Goal: Task Accomplishment & Management: Use online tool/utility

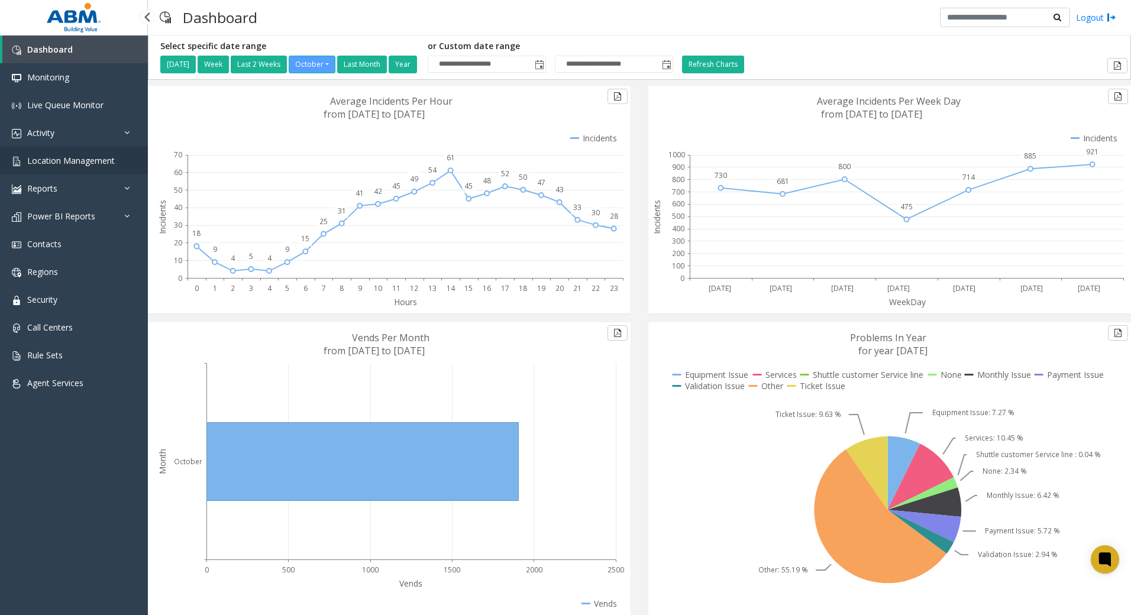
click at [87, 160] on span "Location Management" at bounding box center [71, 160] width 88 height 11
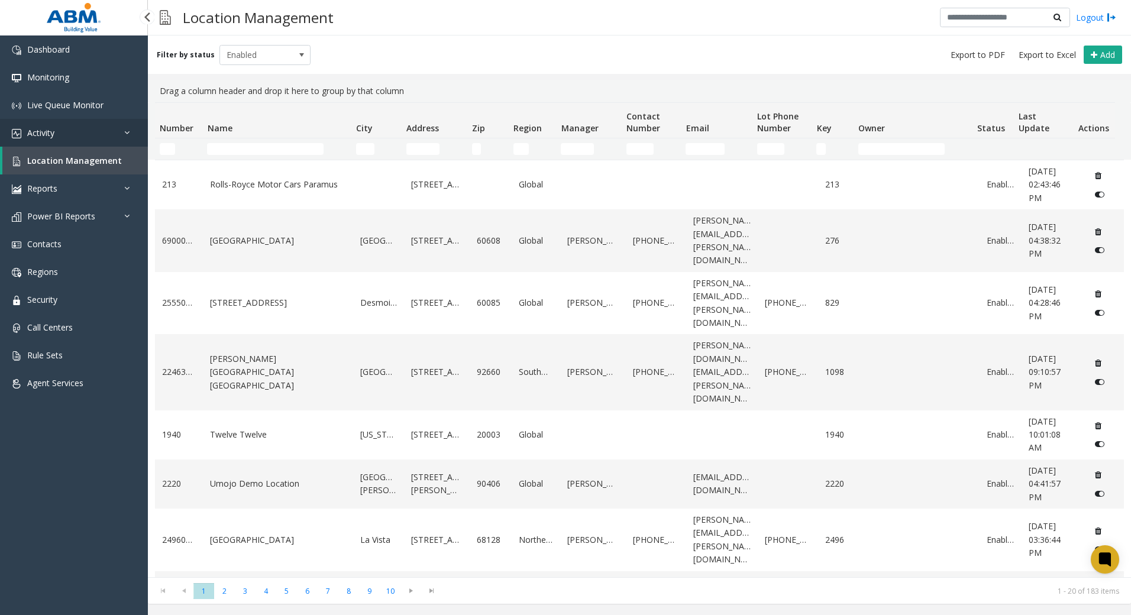
click at [69, 128] on link "Activity" at bounding box center [74, 133] width 148 height 28
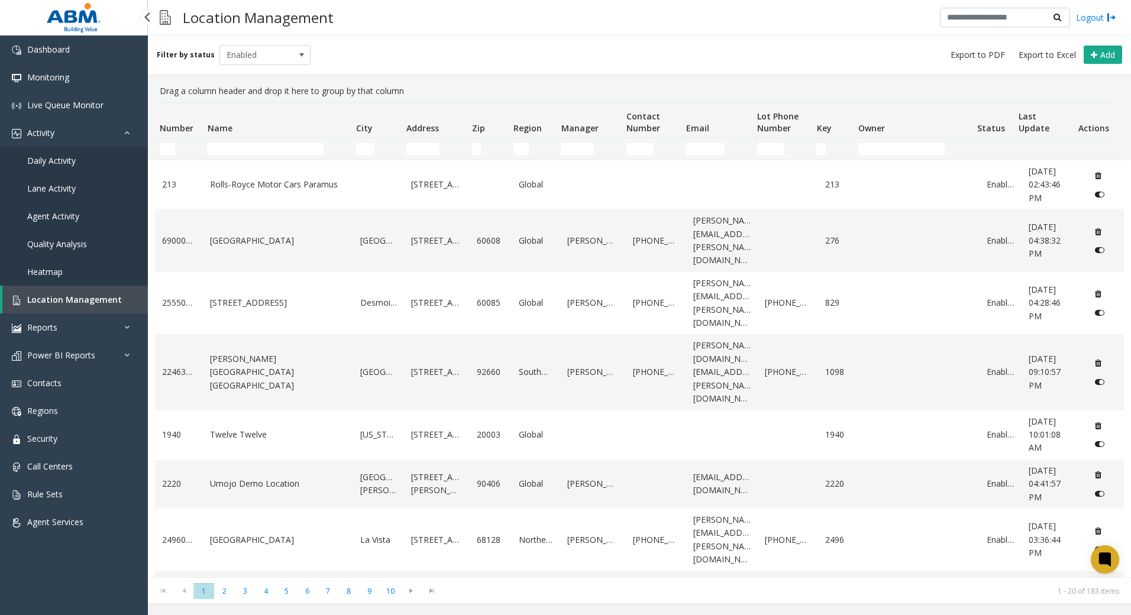
click at [67, 164] on span "Daily Activity" at bounding box center [51, 160] width 48 height 11
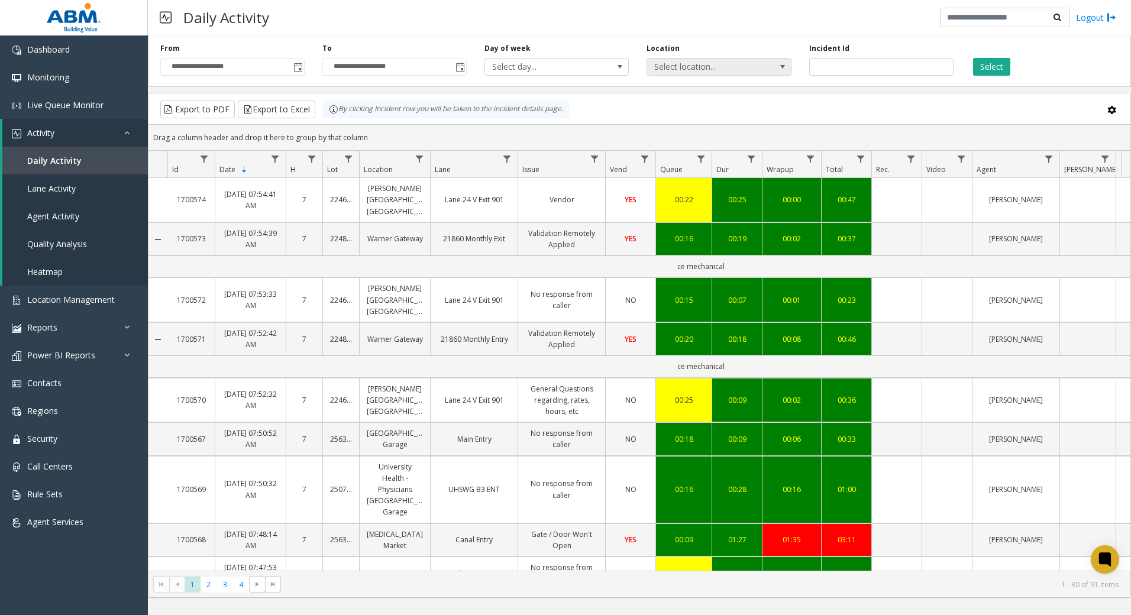
click at [691, 69] on span "Select location..." at bounding box center [704, 67] width 115 height 17
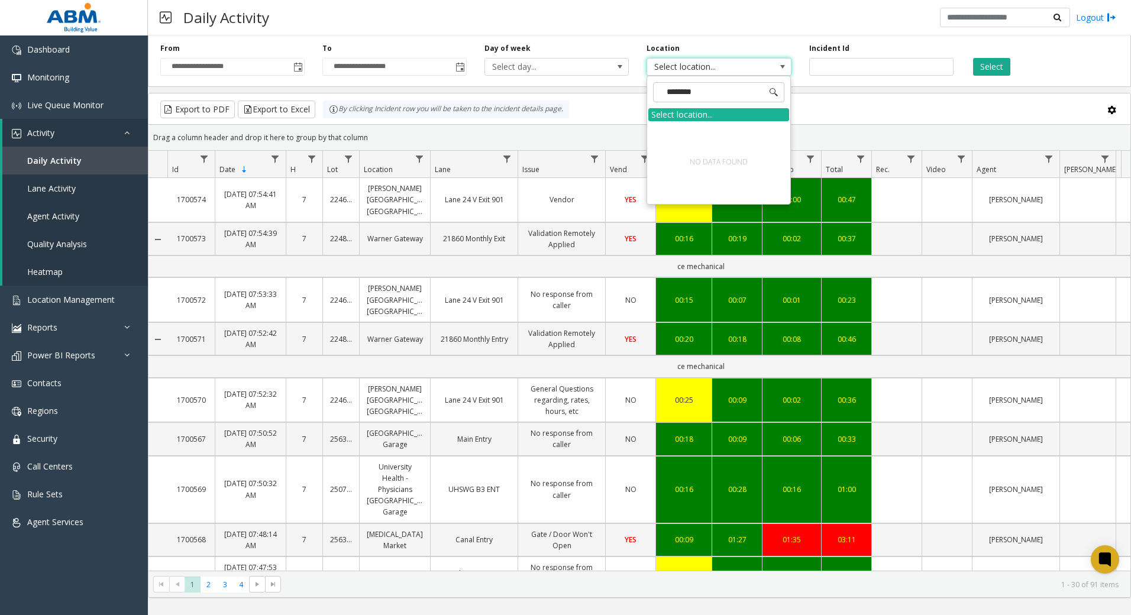
type input "*******"
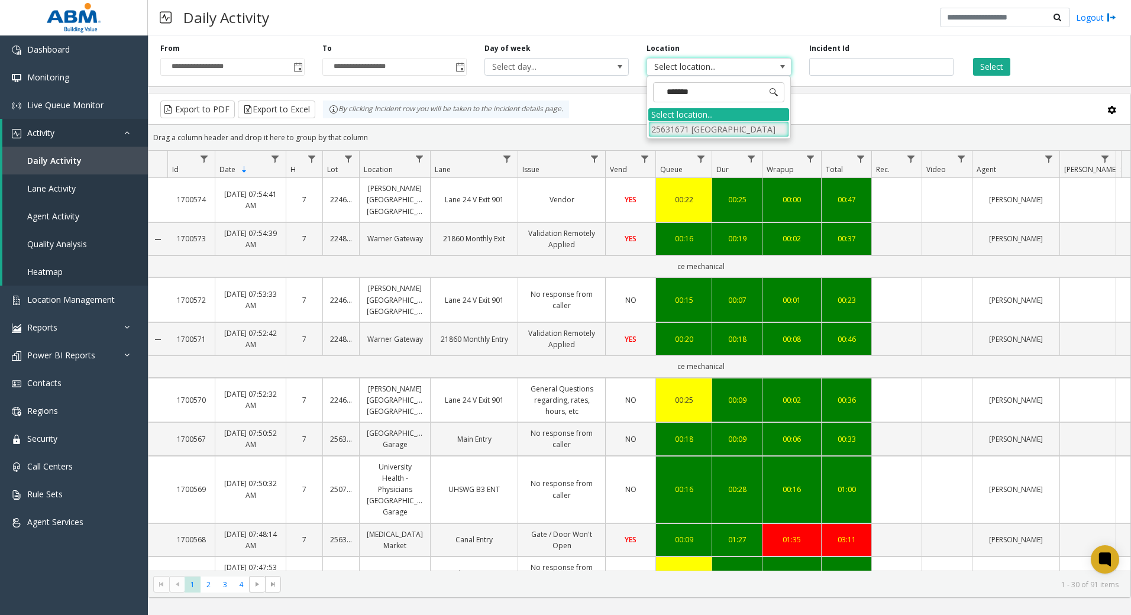
click at [699, 131] on li "25631671 [GEOGRAPHIC_DATA]" at bounding box center [718, 129] width 141 height 16
click at [302, 66] on span "Toggle popup" at bounding box center [297, 67] width 9 height 9
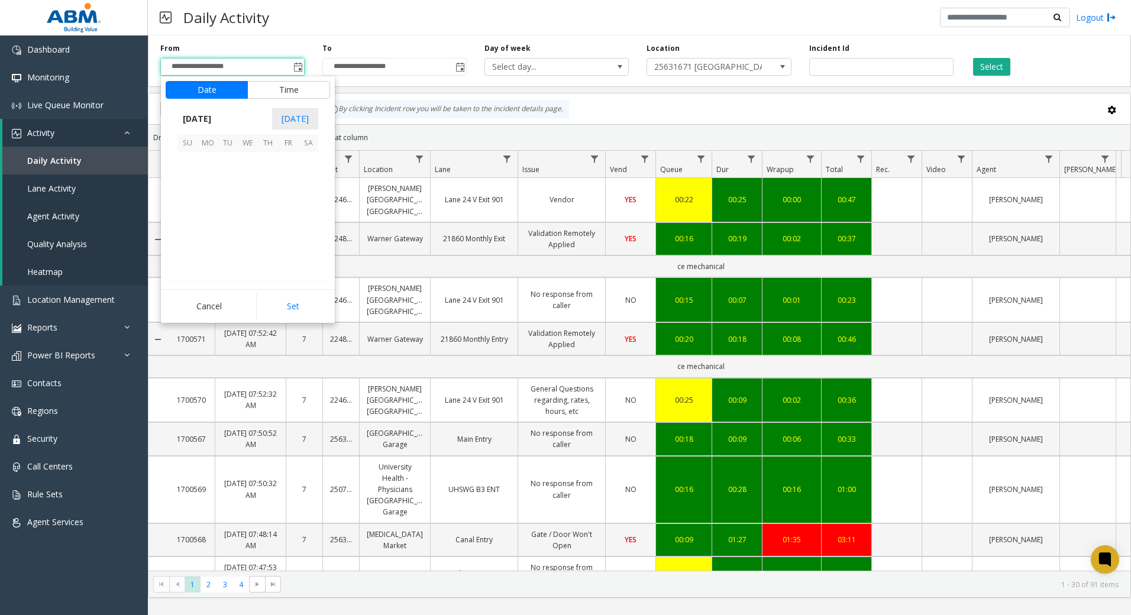
scroll to position [212394, 0]
click at [228, 182] on span "7" at bounding box center [228, 182] width 20 height 20
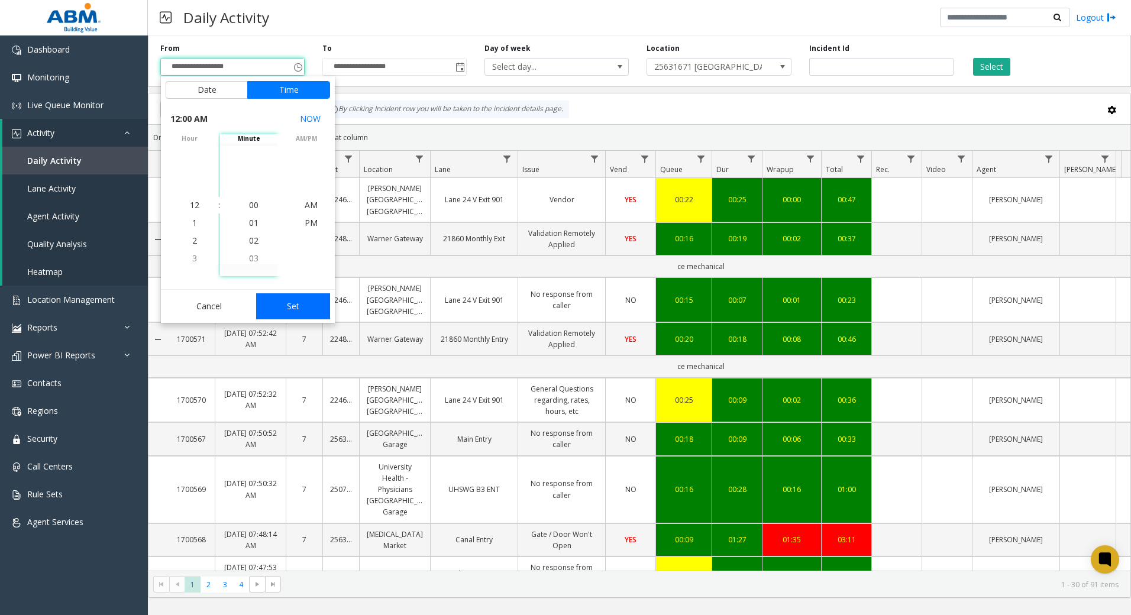
click at [286, 309] on button "Set" at bounding box center [293, 306] width 75 height 26
type input "**********"
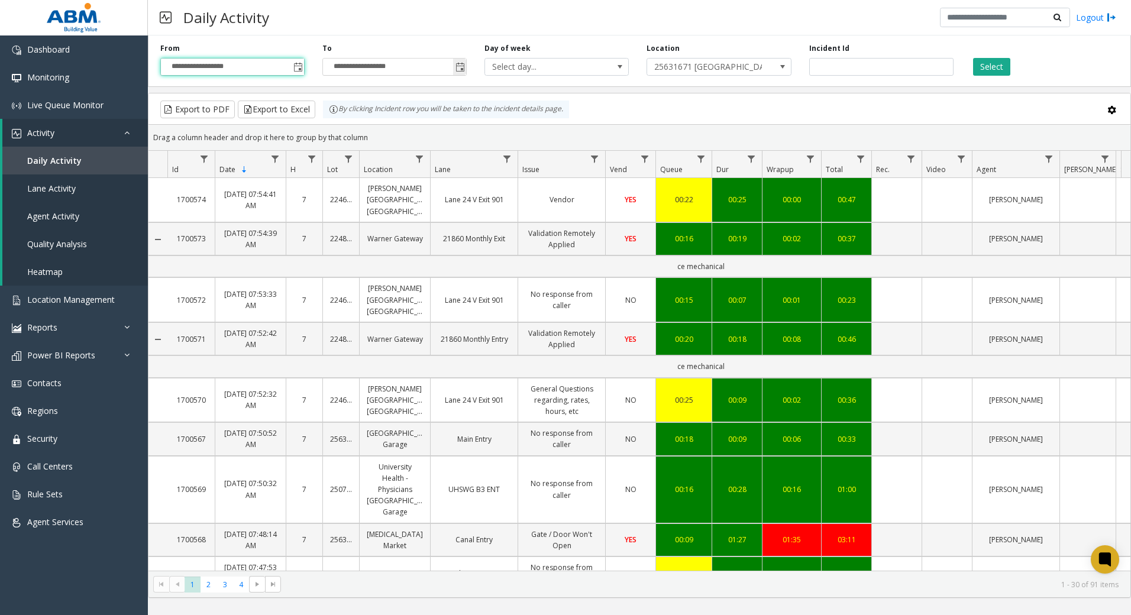
click at [459, 69] on span "Toggle popup" at bounding box center [459, 67] width 9 height 9
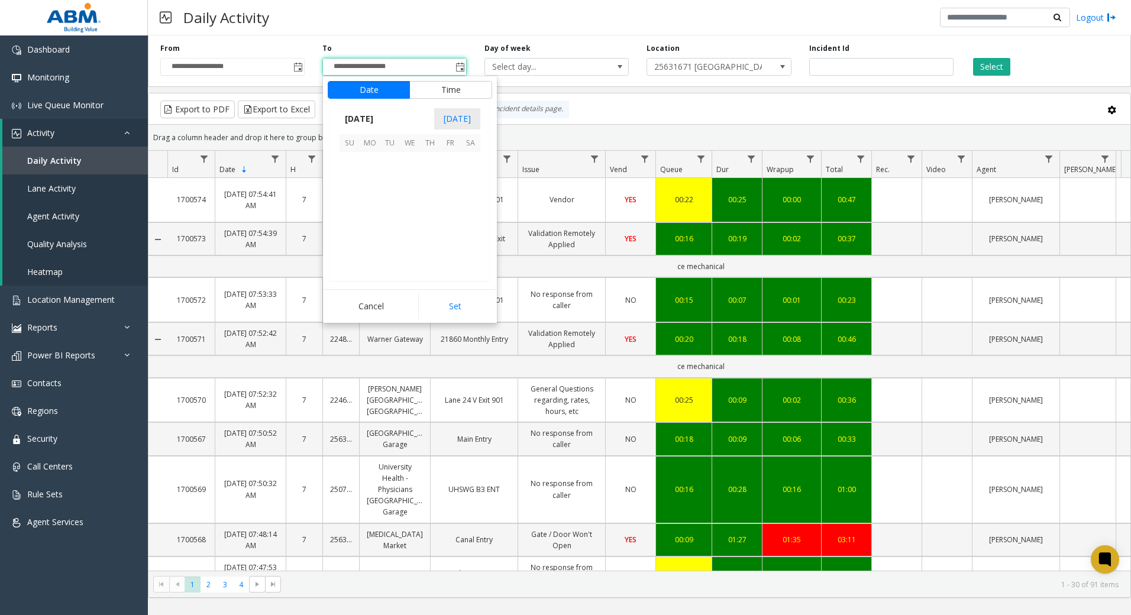
scroll to position [18, 0]
click at [384, 183] on span "7" at bounding box center [390, 182] width 20 height 20
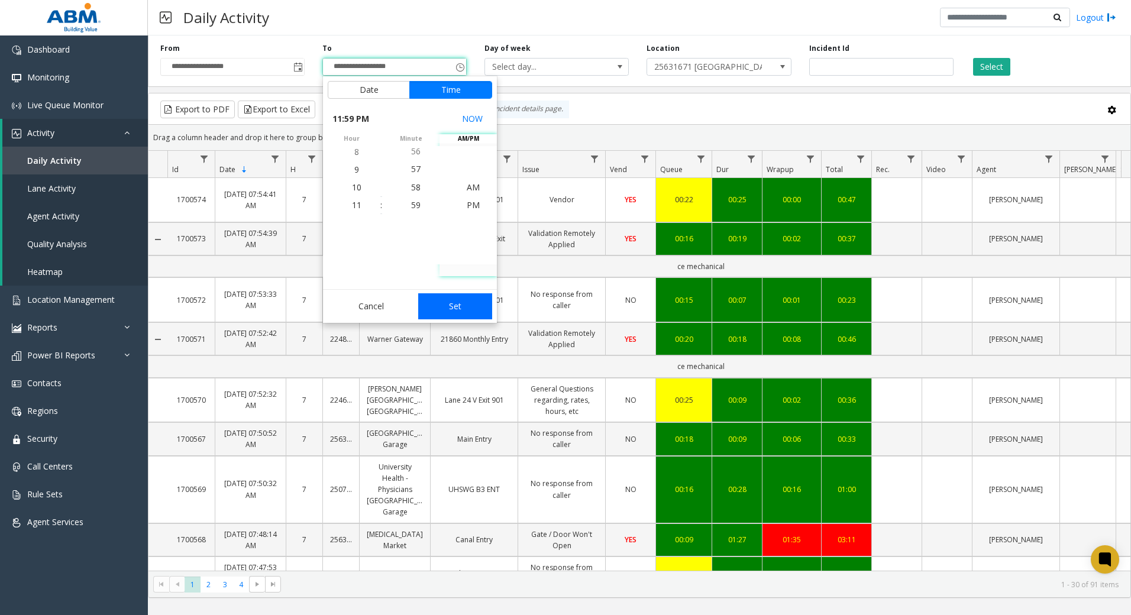
click at [470, 305] on button "Set" at bounding box center [455, 306] width 75 height 26
type input "**********"
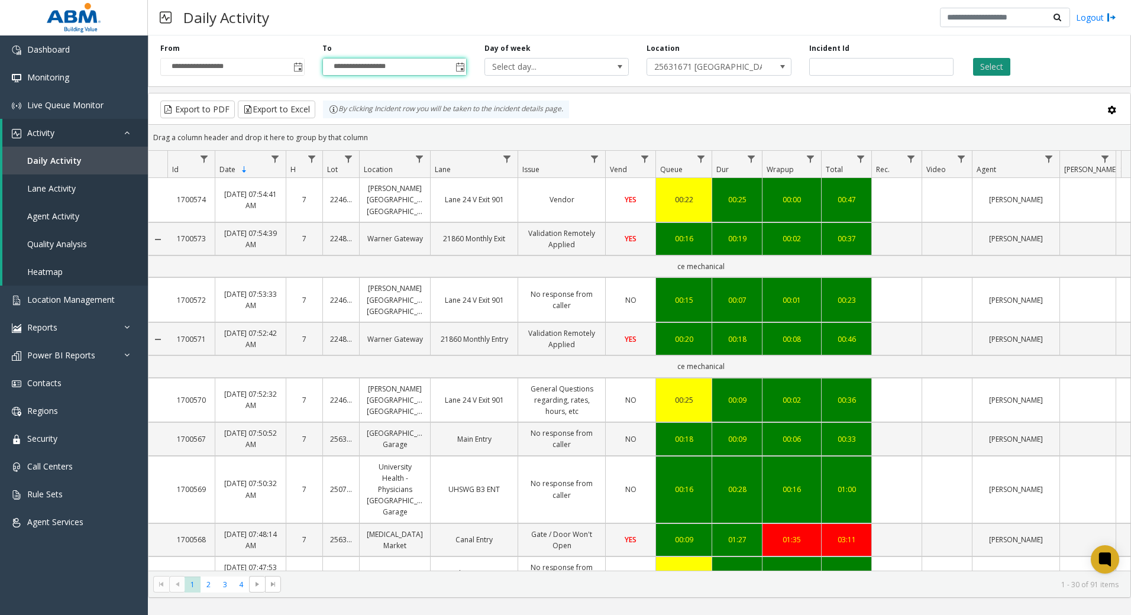
click at [980, 68] on button "Select" at bounding box center [991, 67] width 37 height 18
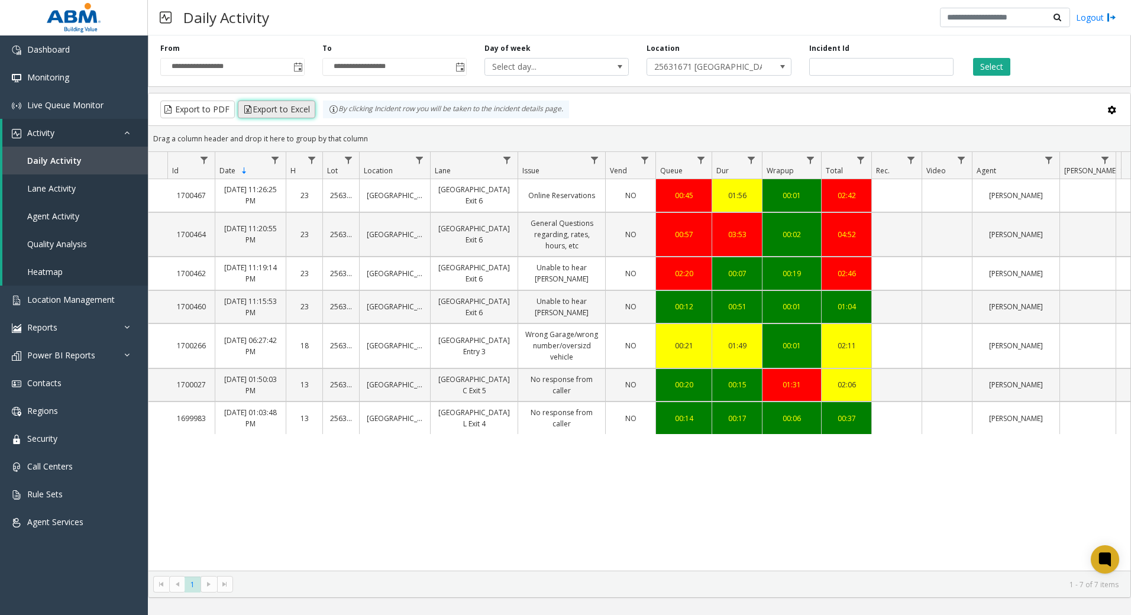
click at [280, 108] on button "Export to Excel" at bounding box center [276, 110] width 77 height 18
click at [75, 295] on span "Location Management" at bounding box center [71, 299] width 88 height 11
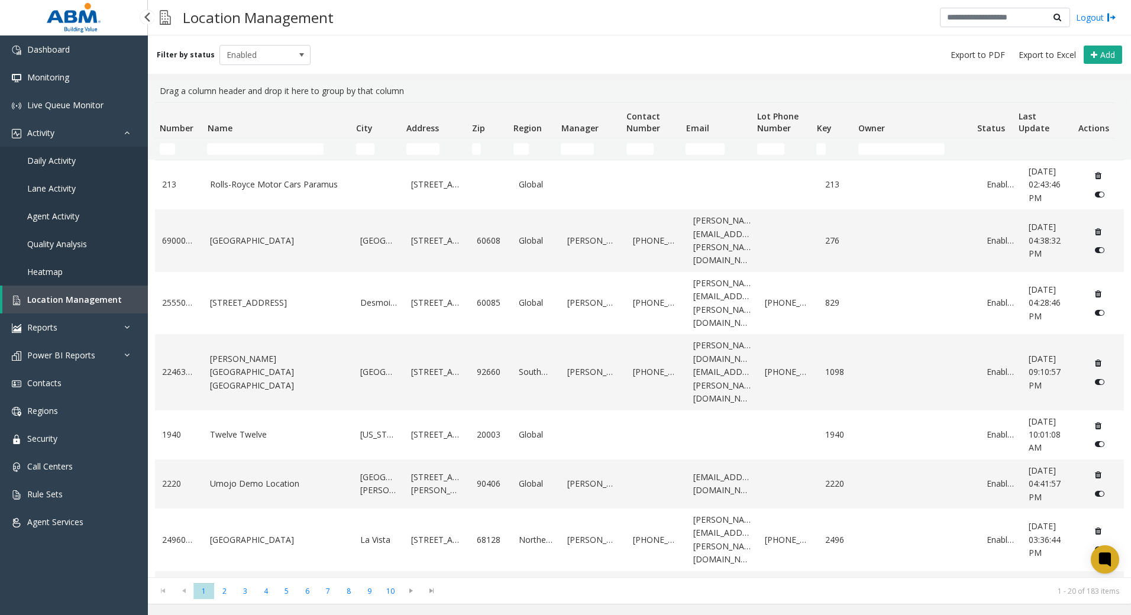
click at [75, 154] on link "Daily Activity" at bounding box center [74, 161] width 148 height 28
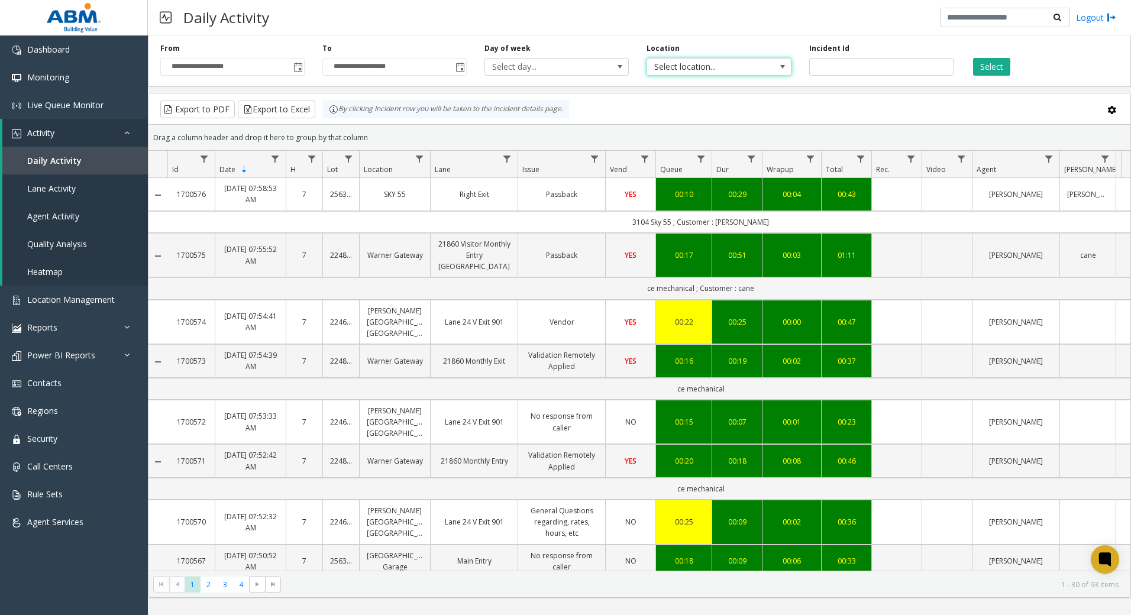
click at [714, 65] on span "Select location..." at bounding box center [704, 67] width 115 height 17
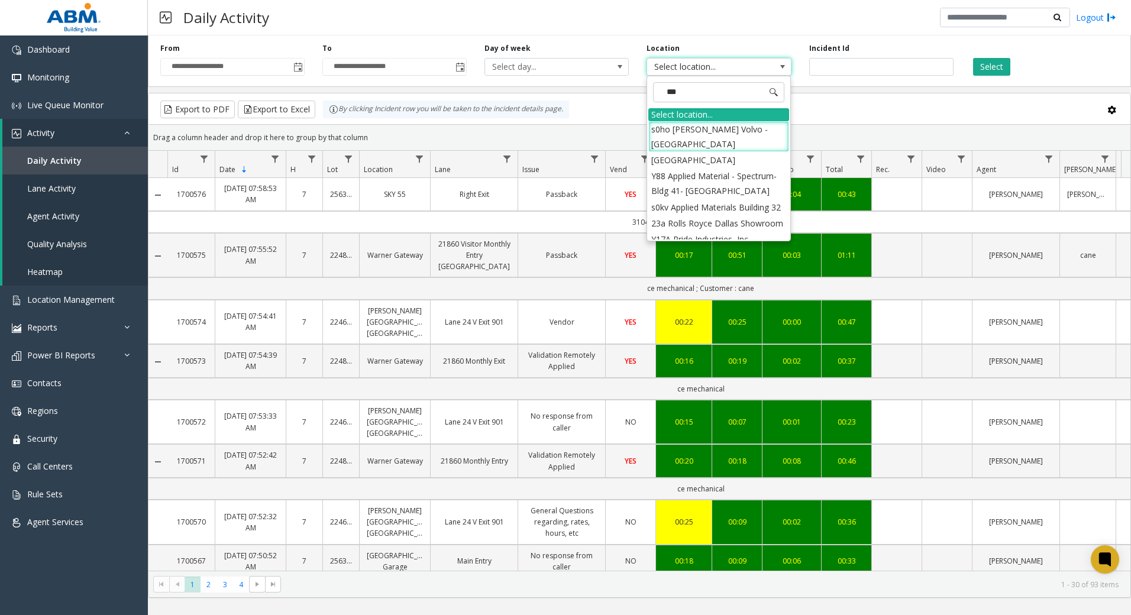
type input "****"
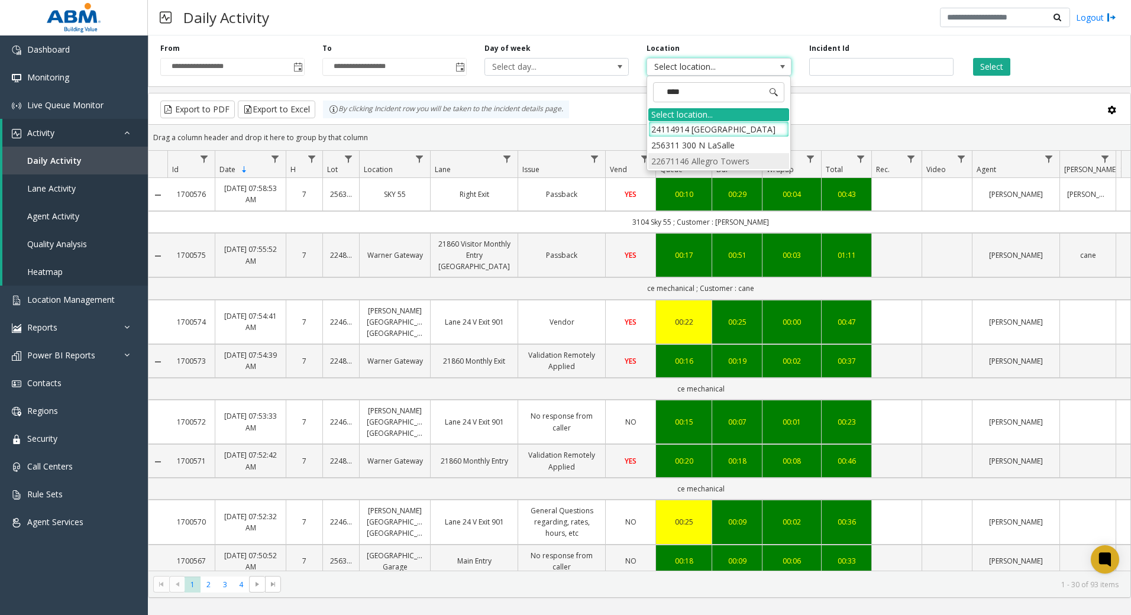
click at [743, 162] on li "22671146 Allegro Towers" at bounding box center [718, 161] width 141 height 16
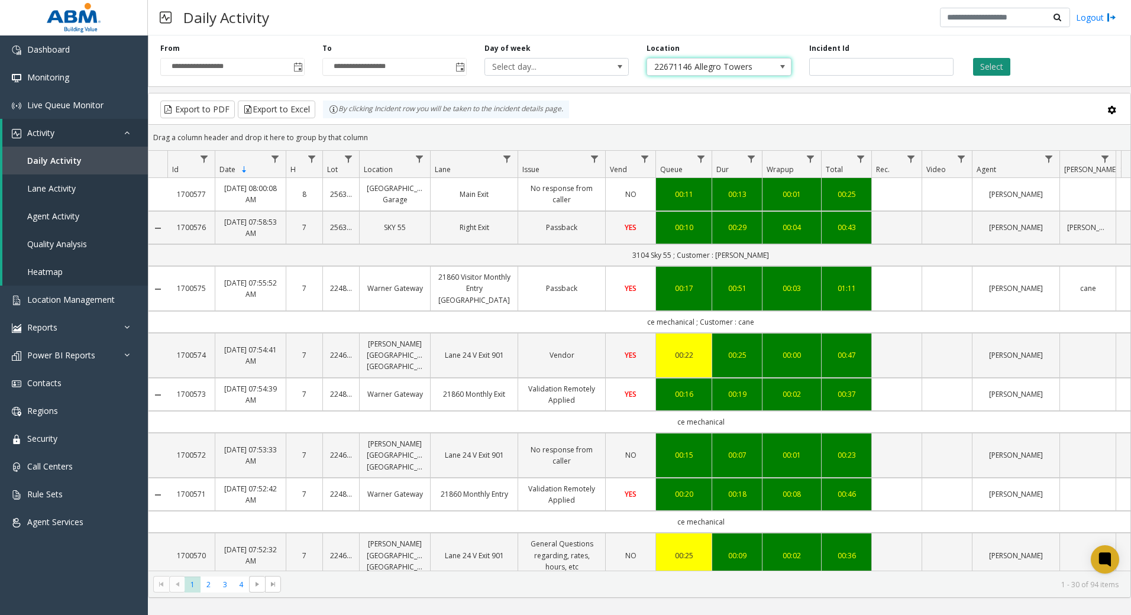
click at [991, 66] on button "Select" at bounding box center [991, 67] width 37 height 18
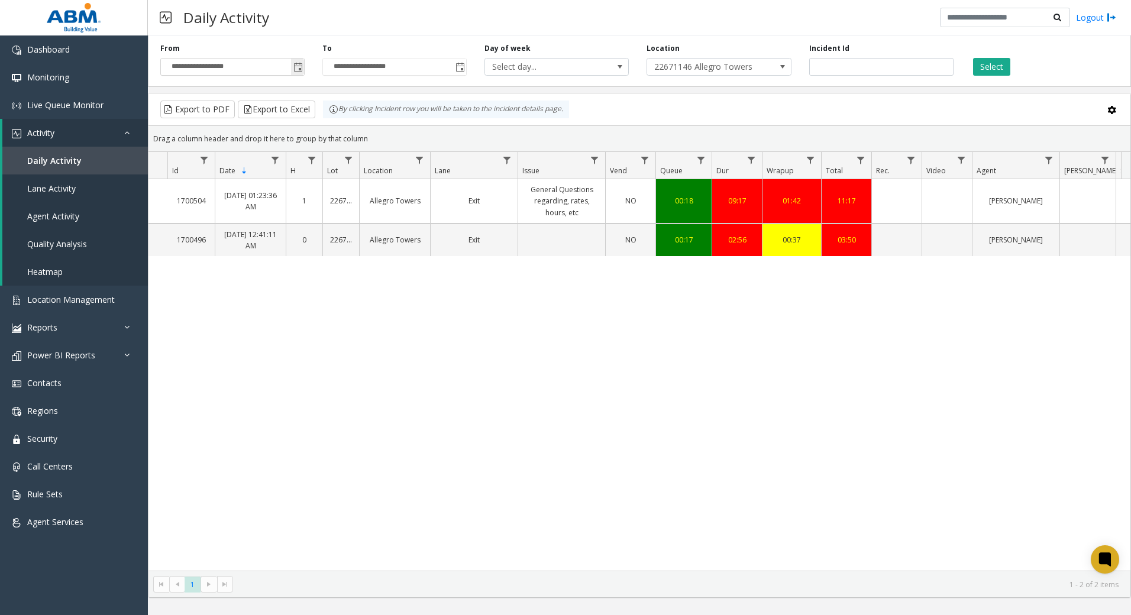
click at [300, 69] on span "Toggle popup" at bounding box center [297, 67] width 9 height 9
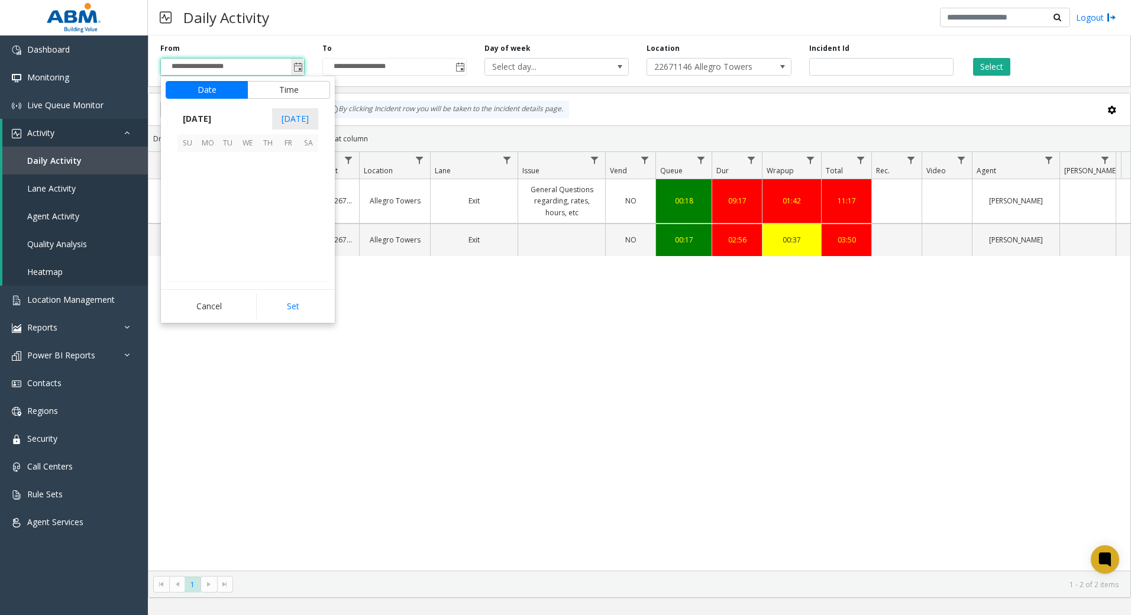
scroll to position [212394, 0]
click at [254, 186] on span "8" at bounding box center [248, 182] width 20 height 20
click at [304, 86] on button "Time" at bounding box center [288, 90] width 83 height 18
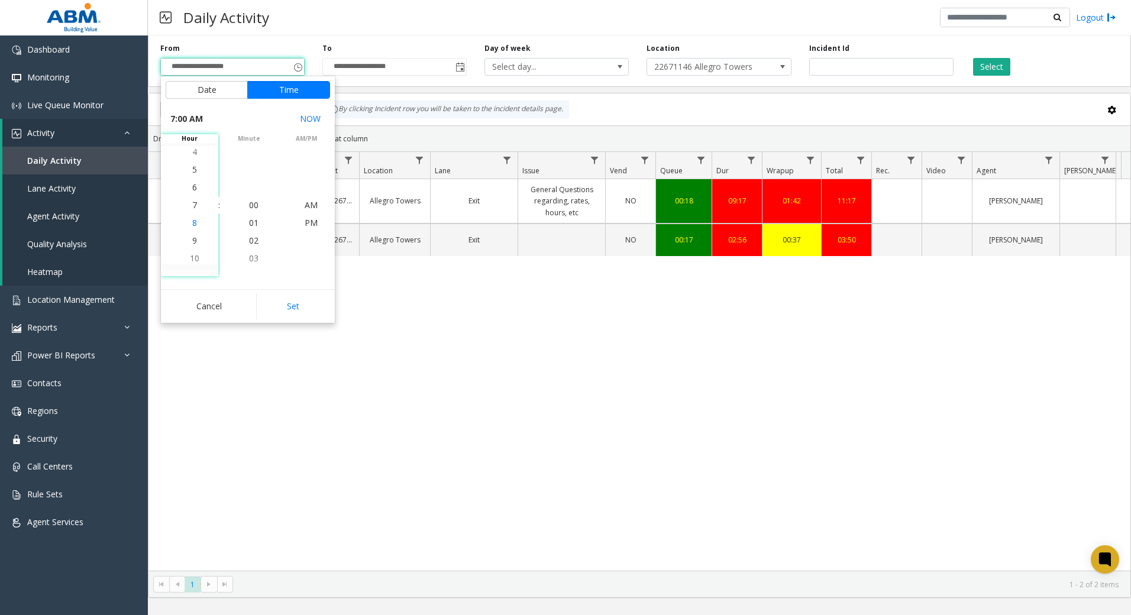
click at [194, 225] on li "8" at bounding box center [194, 223] width 41 height 18
click at [305, 205] on span "AM" at bounding box center [311, 204] width 13 height 11
click at [309, 312] on button "Set" at bounding box center [293, 306] width 75 height 26
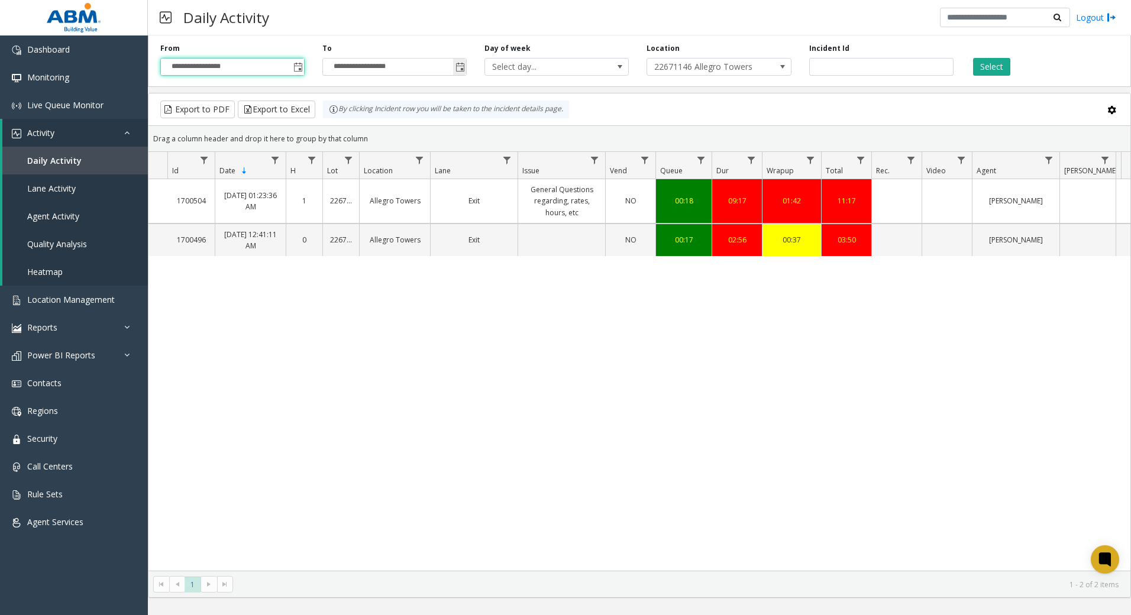
click at [457, 64] on span "Toggle popup" at bounding box center [459, 67] width 9 height 9
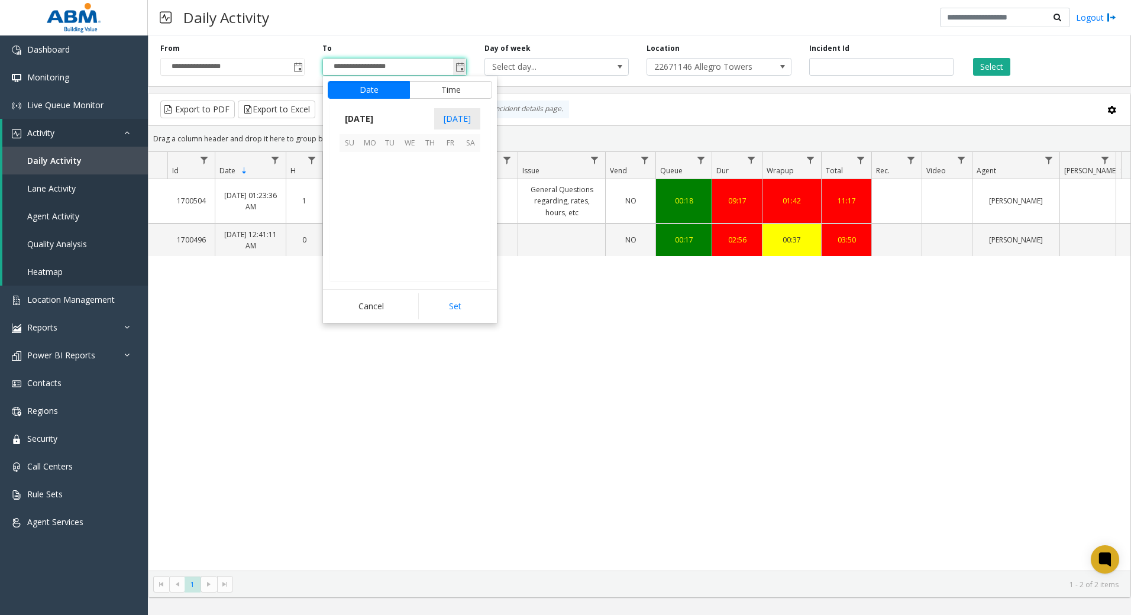
scroll to position [18, 0]
click at [300, 68] on span "Toggle popup" at bounding box center [297, 67] width 9 height 9
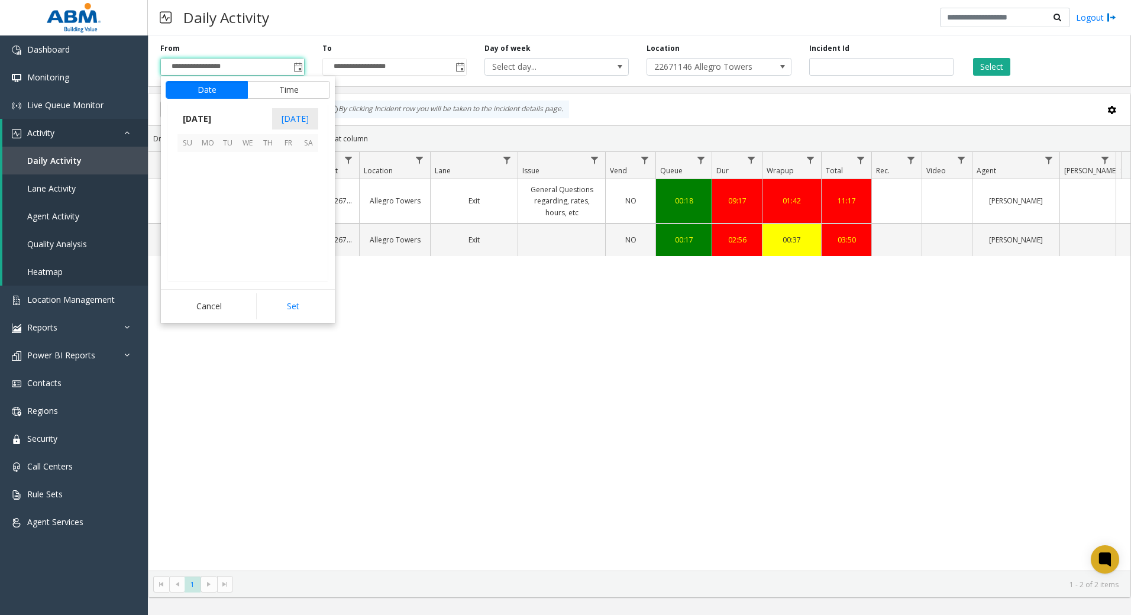
scroll to position [142, 0]
click at [275, 90] on button "Time" at bounding box center [288, 90] width 83 height 18
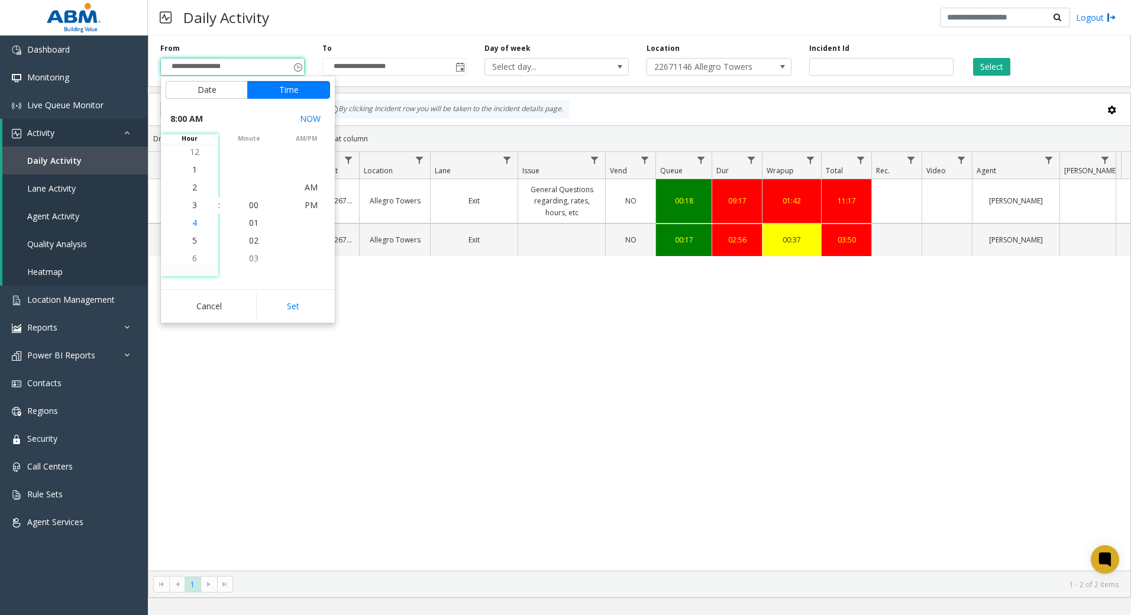
scroll to position [18, 0]
click at [192, 151] on span "12" at bounding box center [194, 151] width 9 height 11
click at [316, 190] on li "AM" at bounding box center [310, 188] width 41 height 18
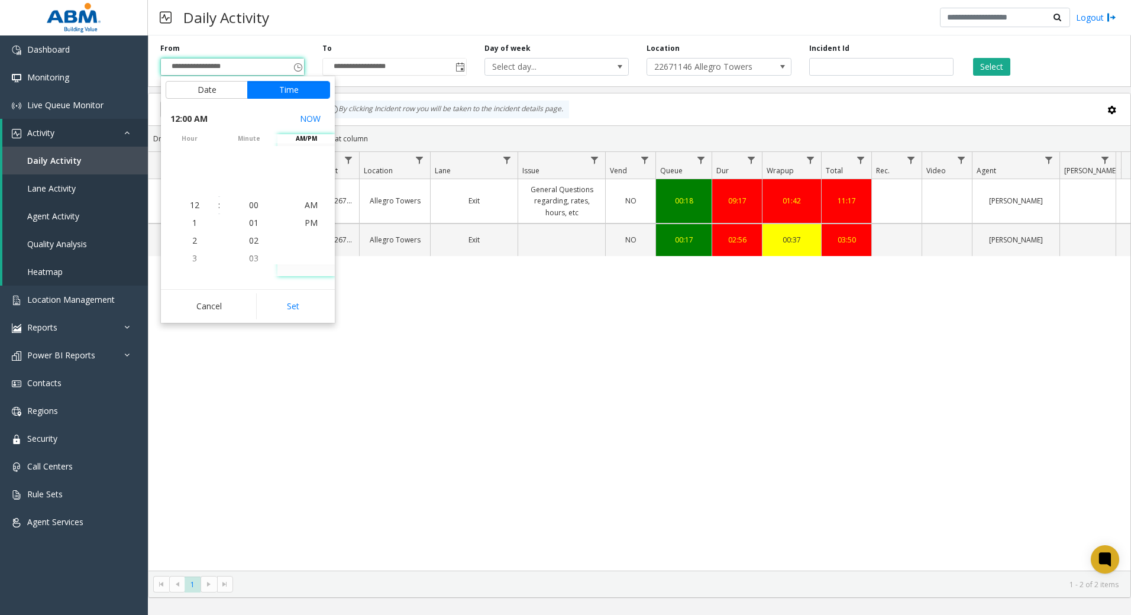
click at [309, 309] on button "Set" at bounding box center [293, 306] width 75 height 26
type input "**********"
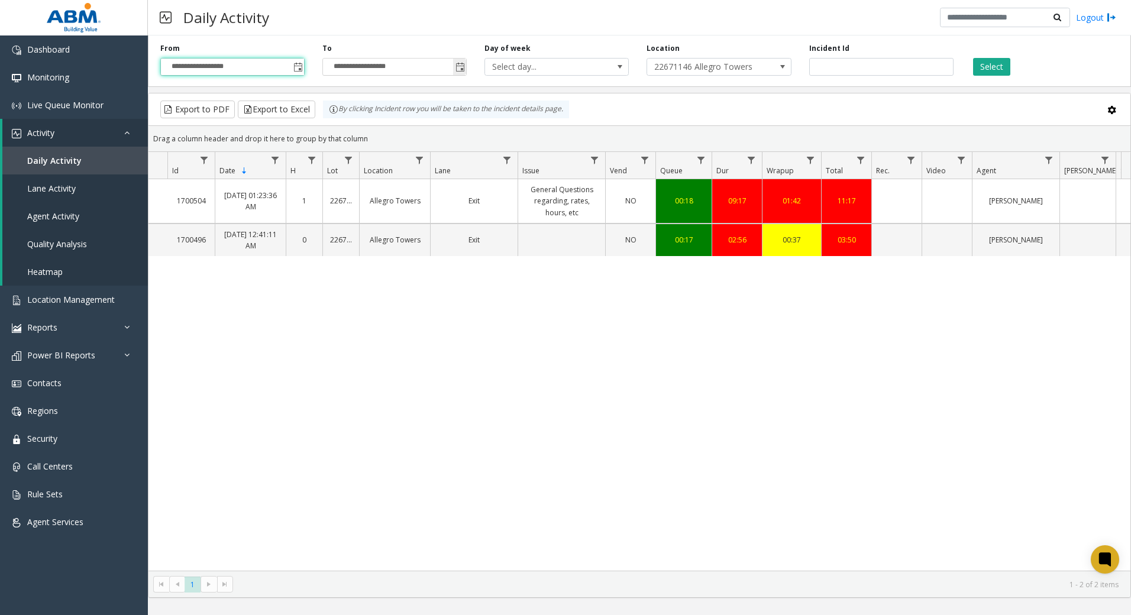
click at [462, 67] on span "Toggle popup" at bounding box center [459, 67] width 9 height 9
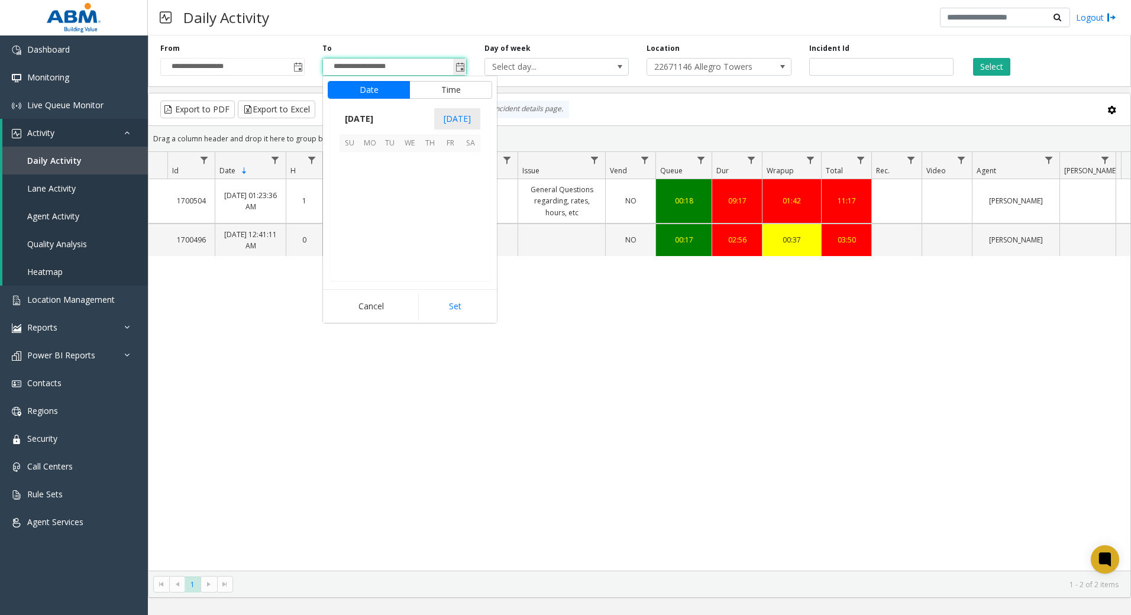
scroll to position [18, 0]
click at [429, 94] on button "Time" at bounding box center [450, 90] width 83 height 18
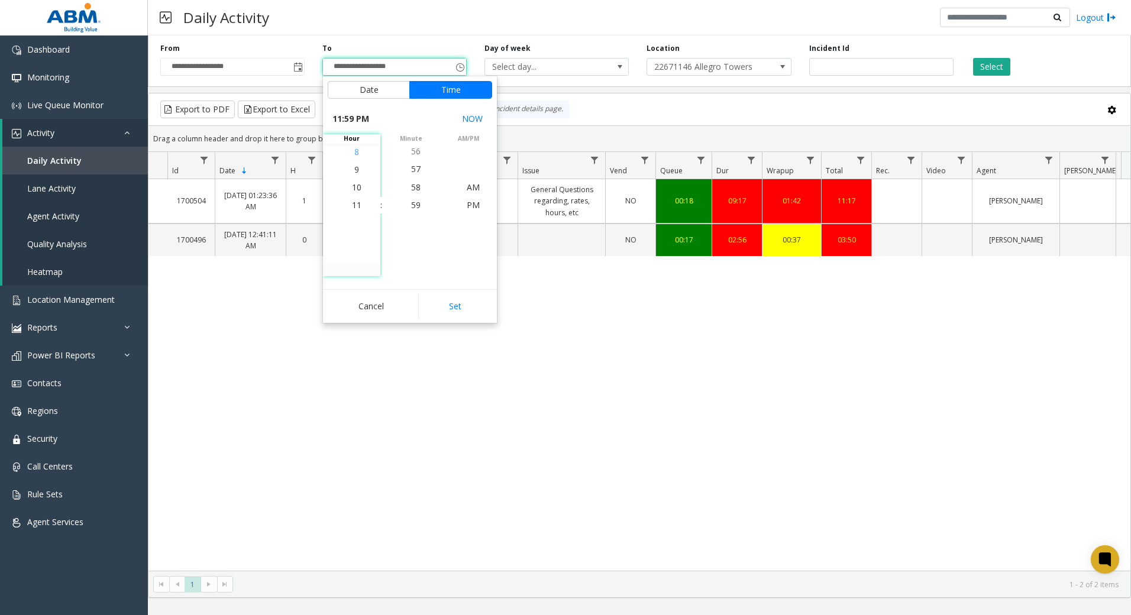
click at [354, 151] on span "8" at bounding box center [356, 151] width 5 height 11
click at [419, 206] on li "00" at bounding box center [415, 205] width 41 height 18
click at [467, 187] on span "AM" at bounding box center [473, 187] width 13 height 11
click at [470, 304] on button "Set" at bounding box center [455, 306] width 75 height 26
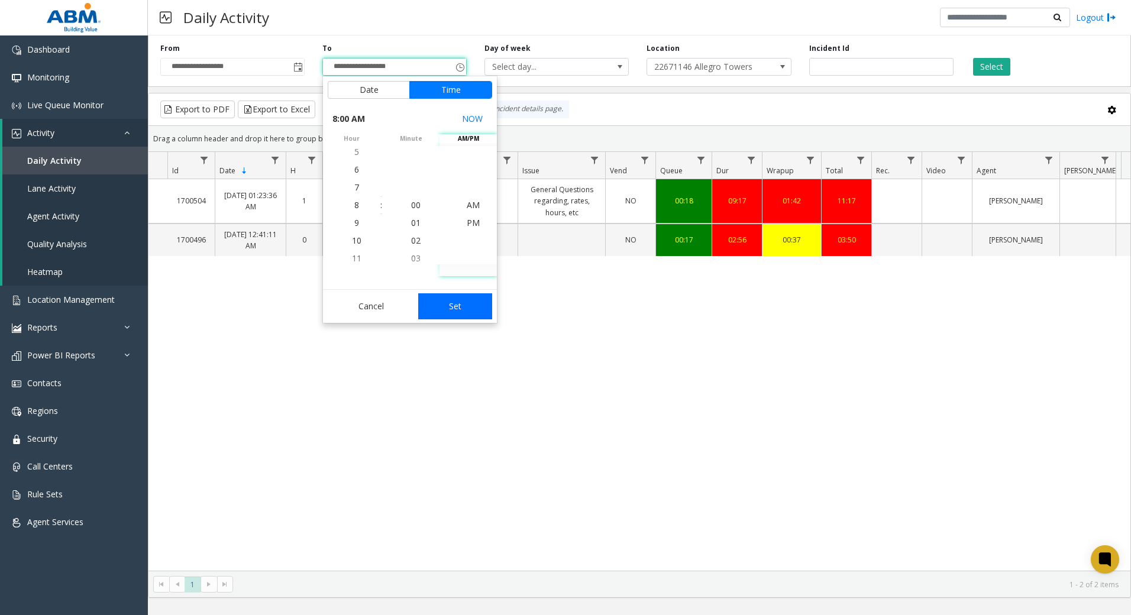
type input "**********"
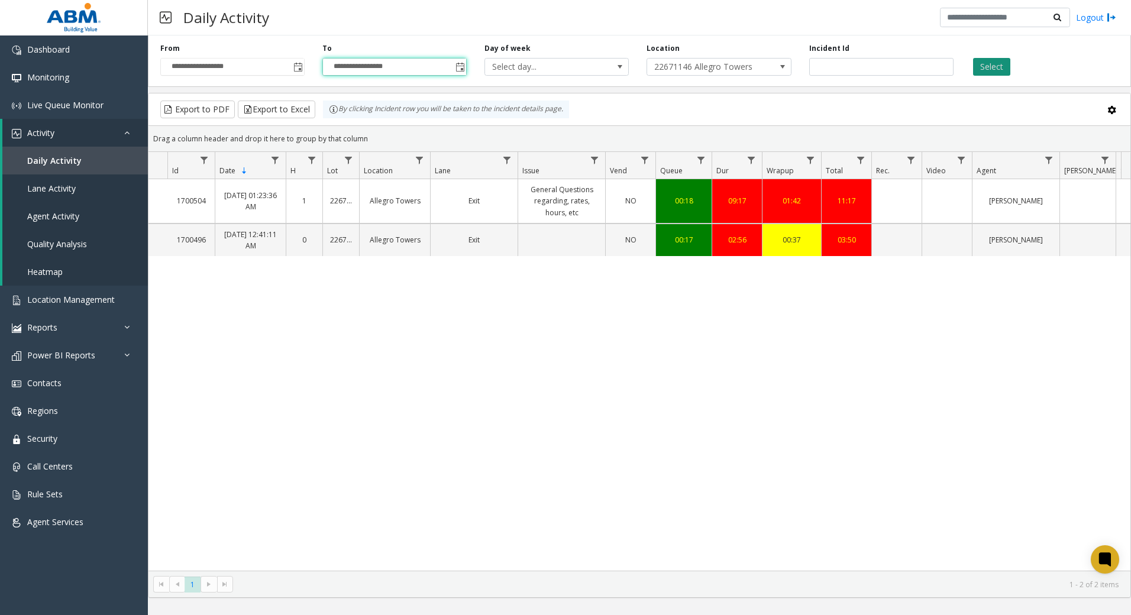
click at [992, 63] on button "Select" at bounding box center [991, 67] width 37 height 18
click at [632, 401] on div "1700504 [DATE] 01:23:36 AM 1 22671146 Allegro Towers Exit General Questions reg…" at bounding box center [639, 375] width 982 height 392
click at [56, 159] on span "Daily Activity" at bounding box center [54, 160] width 54 height 11
click at [425, 503] on div "1700504 [DATE] 01:23:36 AM 1 22671146 Allegro Towers Exit General Questions reg…" at bounding box center [639, 375] width 982 height 392
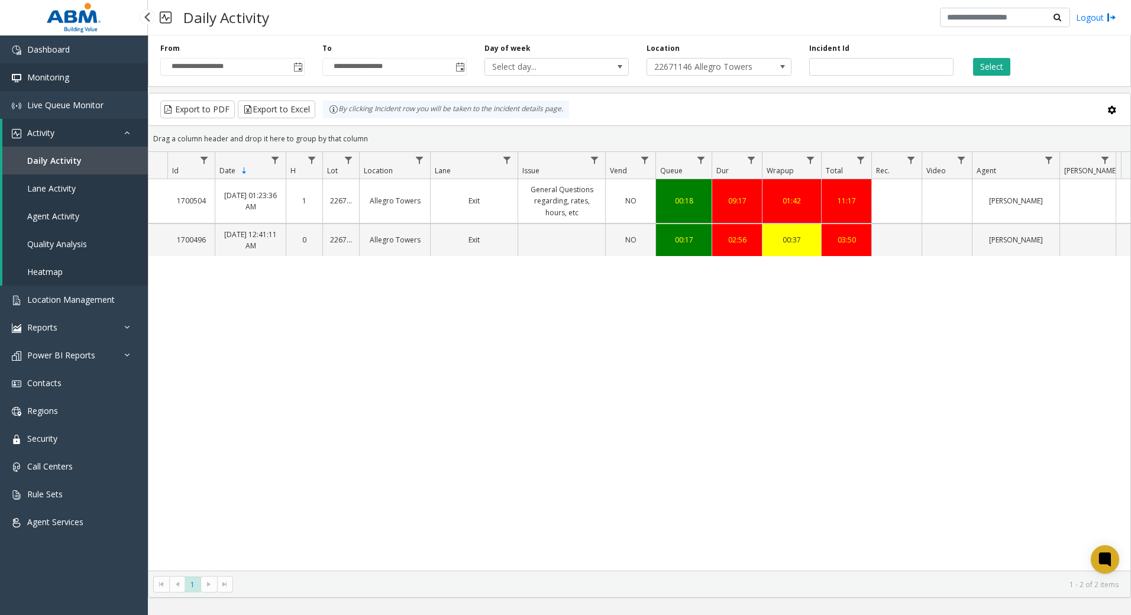
click at [80, 64] on link "Monitoring" at bounding box center [74, 77] width 148 height 28
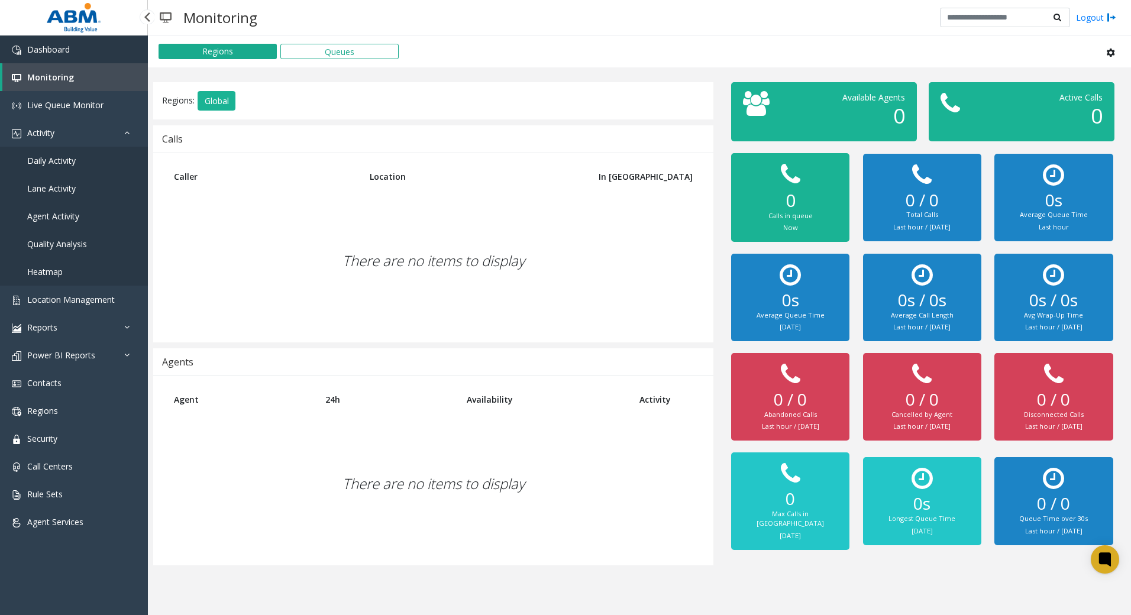
click at [80, 56] on link "Dashboard" at bounding box center [74, 49] width 148 height 28
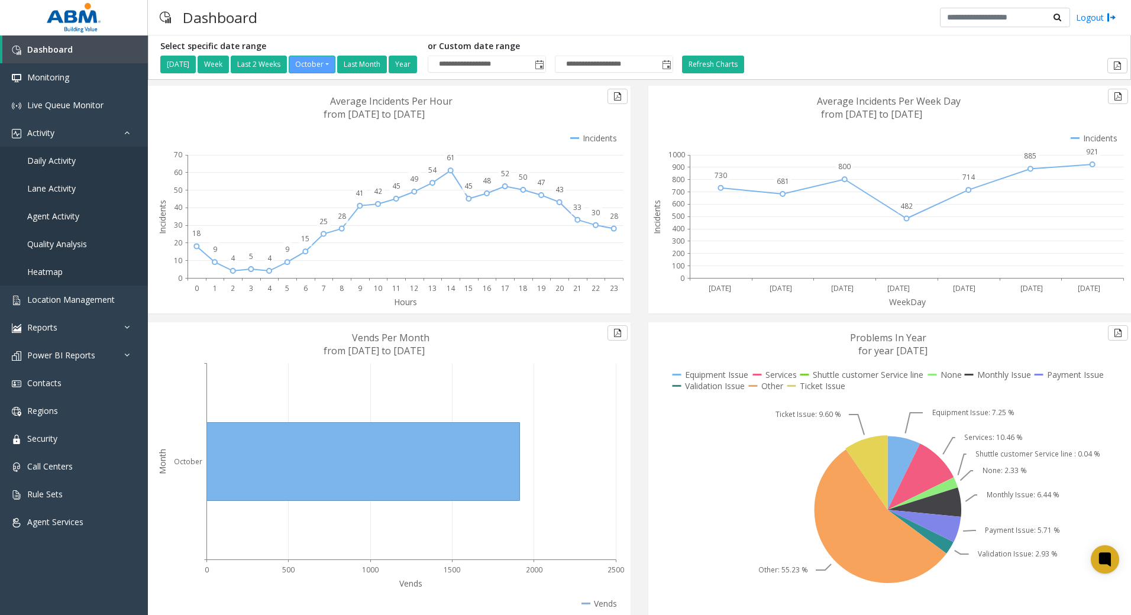
click at [474, 20] on div "Dashboard Logout" at bounding box center [639, 17] width 983 height 35
click at [53, 82] on span "Monitoring" at bounding box center [48, 77] width 42 height 11
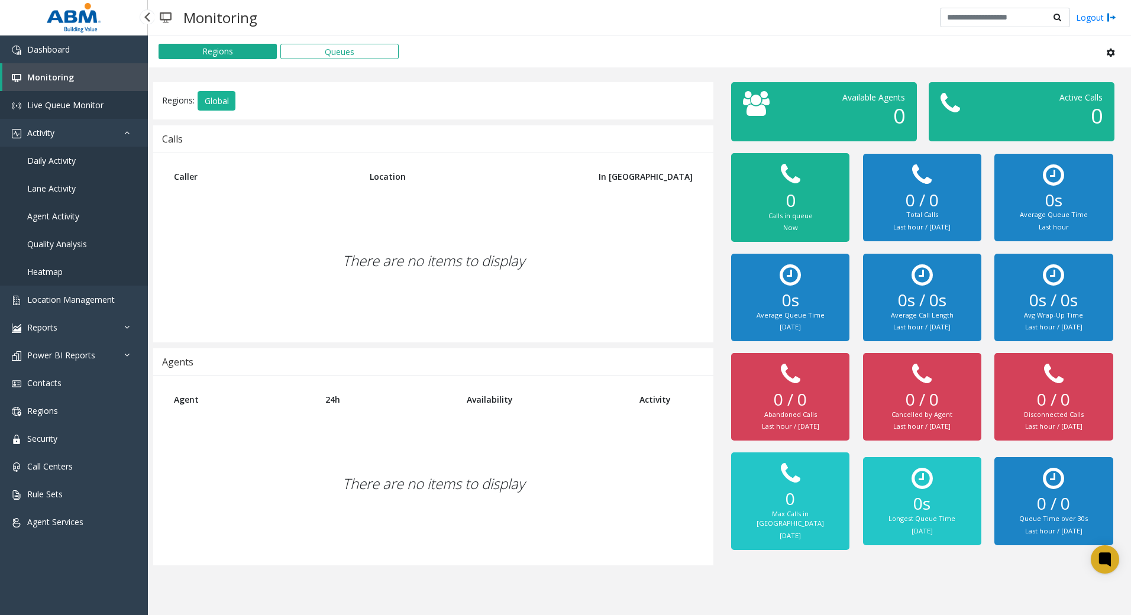
click at [64, 109] on span "Live Queue Monitor" at bounding box center [65, 104] width 76 height 11
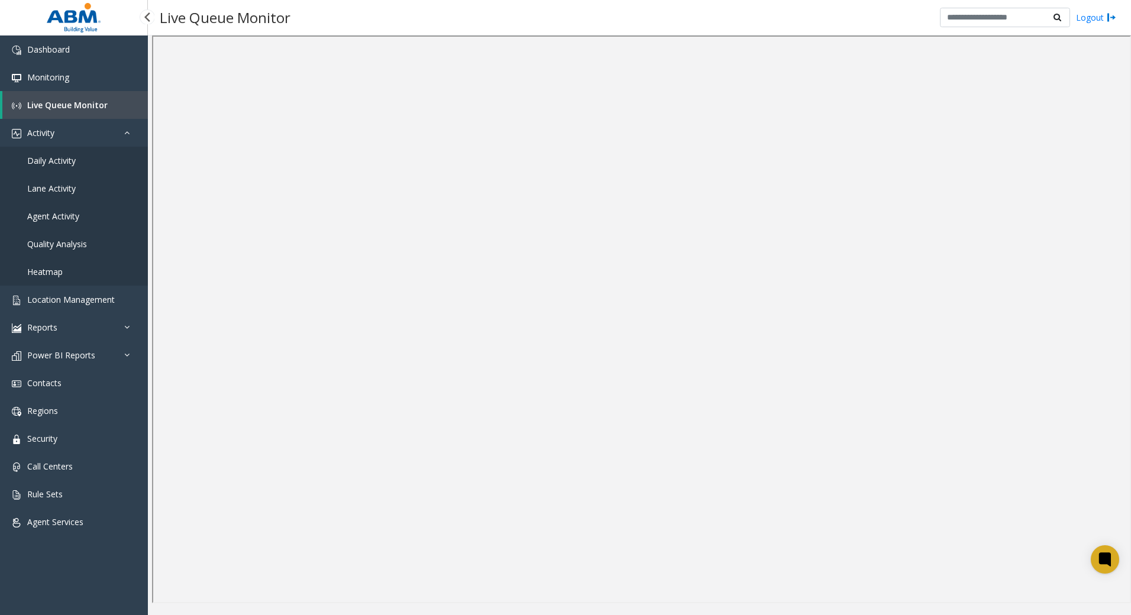
click at [77, 155] on link "Daily Activity" at bounding box center [74, 161] width 148 height 28
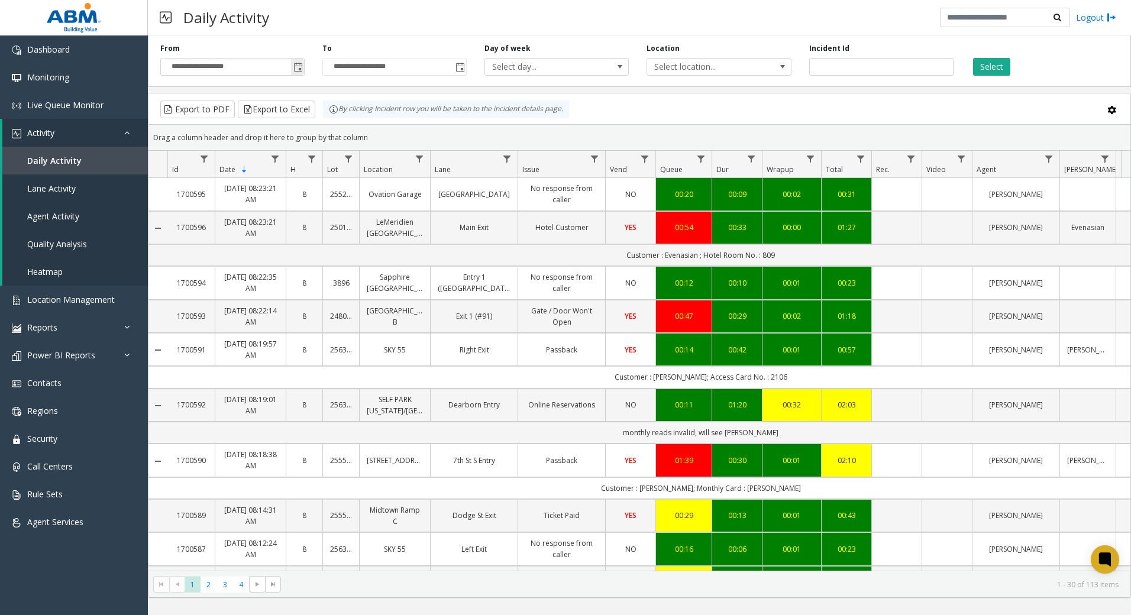
click at [292, 68] on span "Toggle popup" at bounding box center [297, 66] width 13 height 19
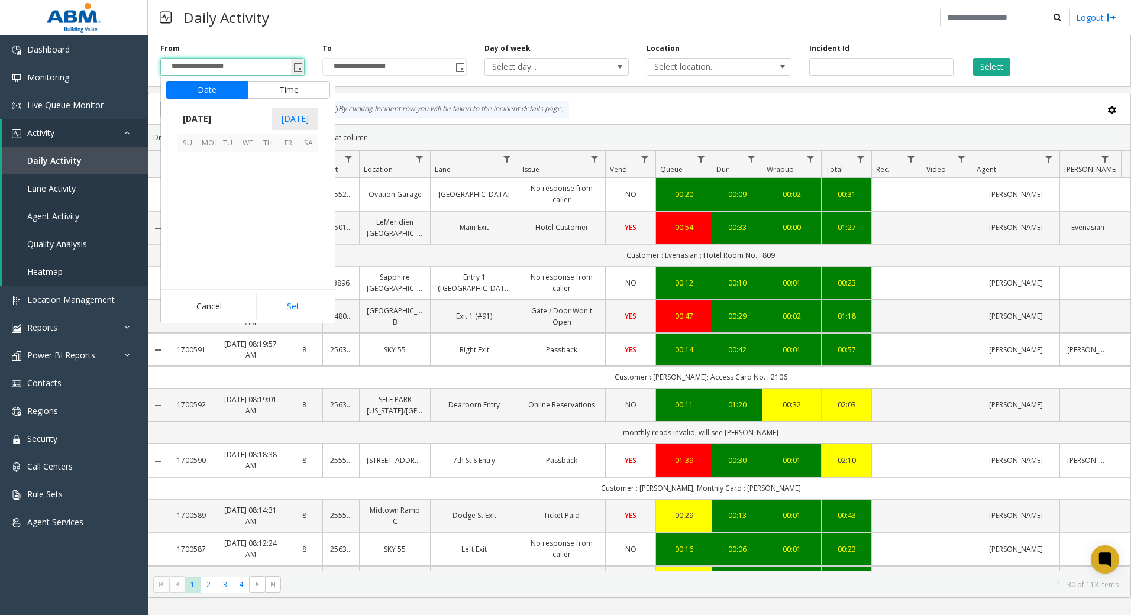
scroll to position [212394, 0]
click at [229, 181] on span "7" at bounding box center [228, 182] width 20 height 20
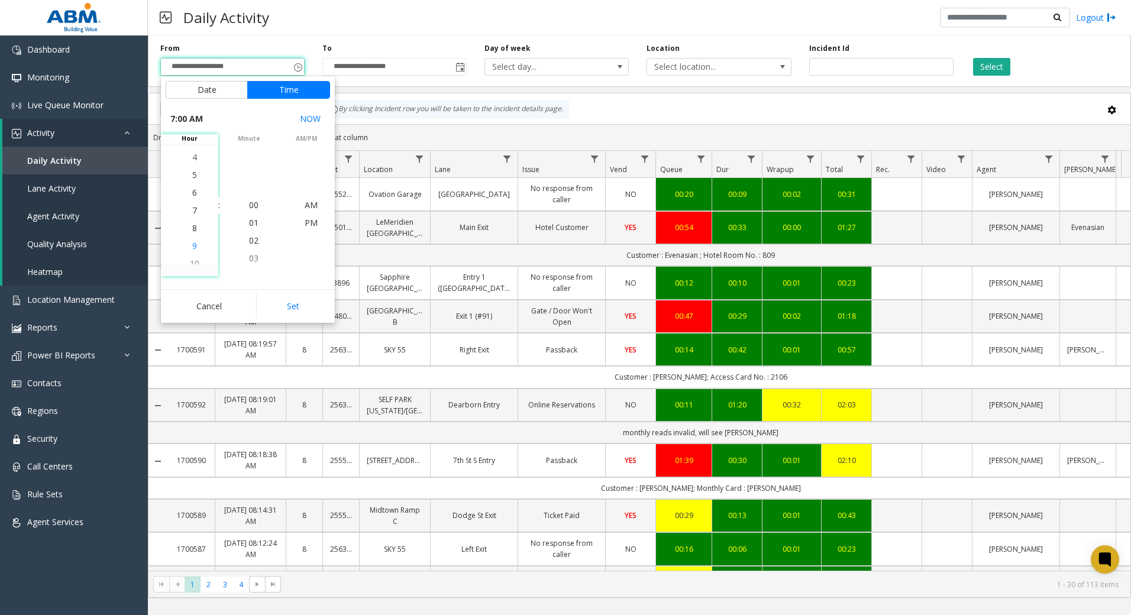
scroll to position [124, 0]
click at [192, 224] on span "4" at bounding box center [194, 222] width 5 height 11
click at [305, 222] on span "PM" at bounding box center [311, 222] width 13 height 11
click at [292, 299] on button "Set" at bounding box center [293, 306] width 75 height 26
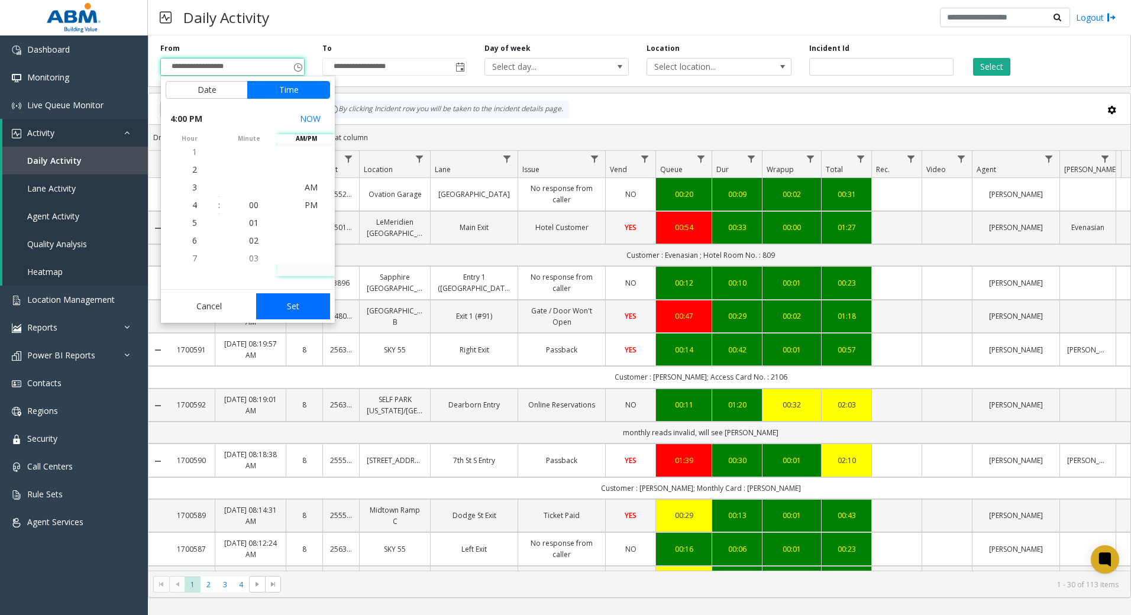
type input "**********"
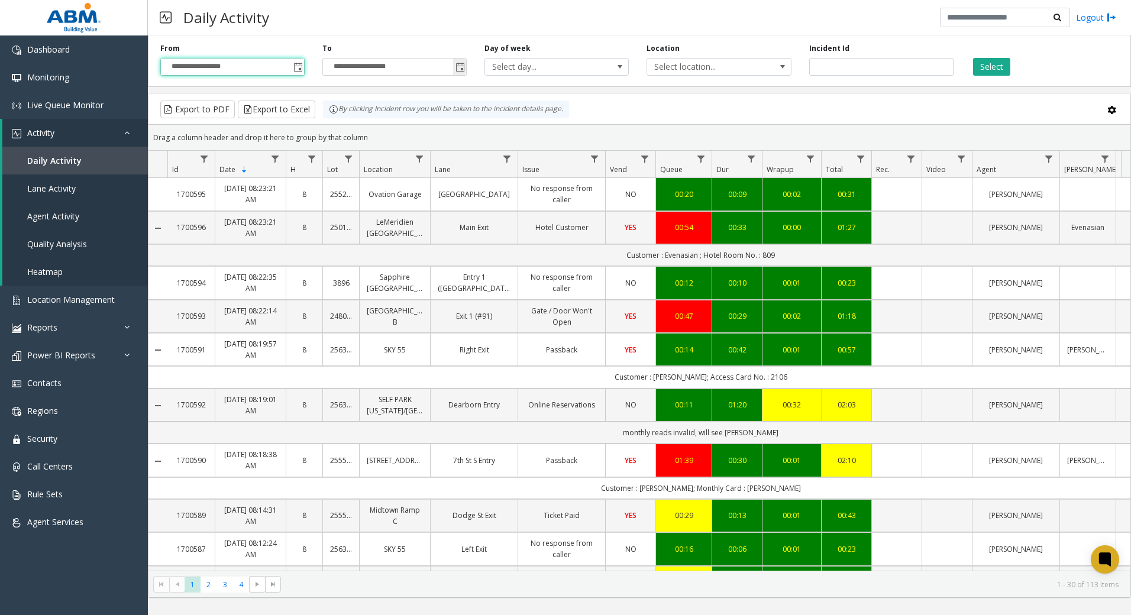
click at [464, 60] on span "Toggle popup" at bounding box center [459, 66] width 13 height 19
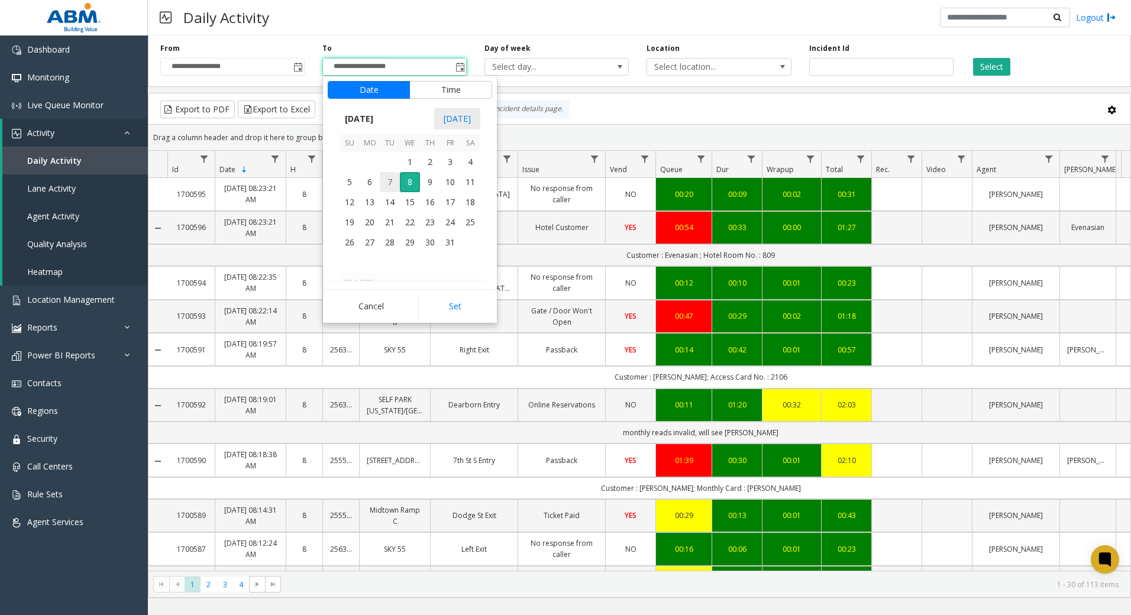
click at [390, 186] on span "7" at bounding box center [390, 182] width 20 height 20
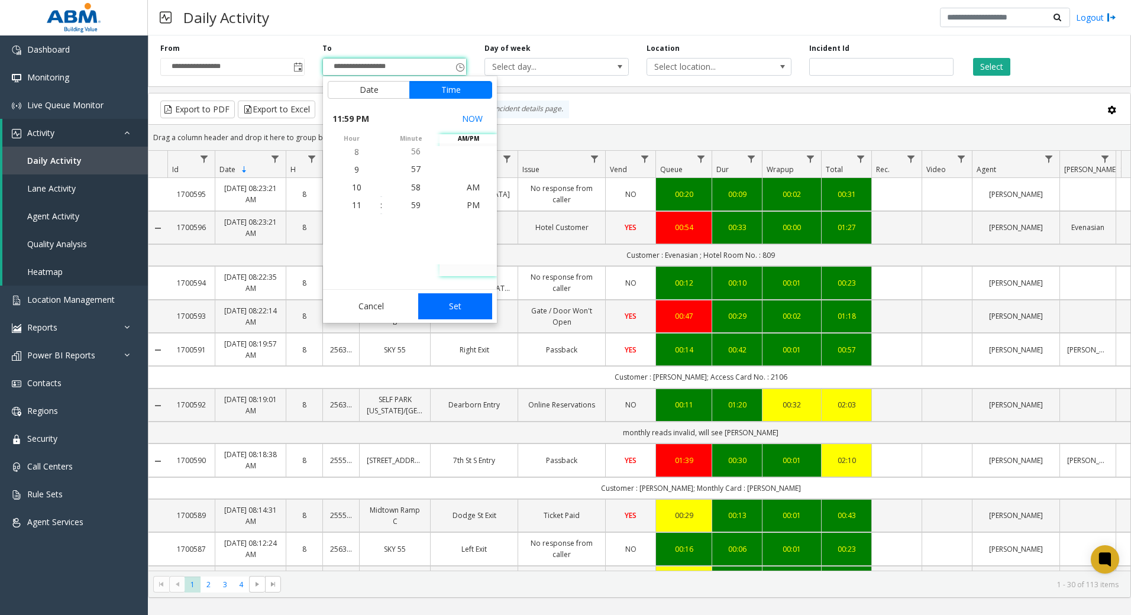
click at [462, 306] on button "Set" at bounding box center [455, 306] width 75 height 26
type input "**********"
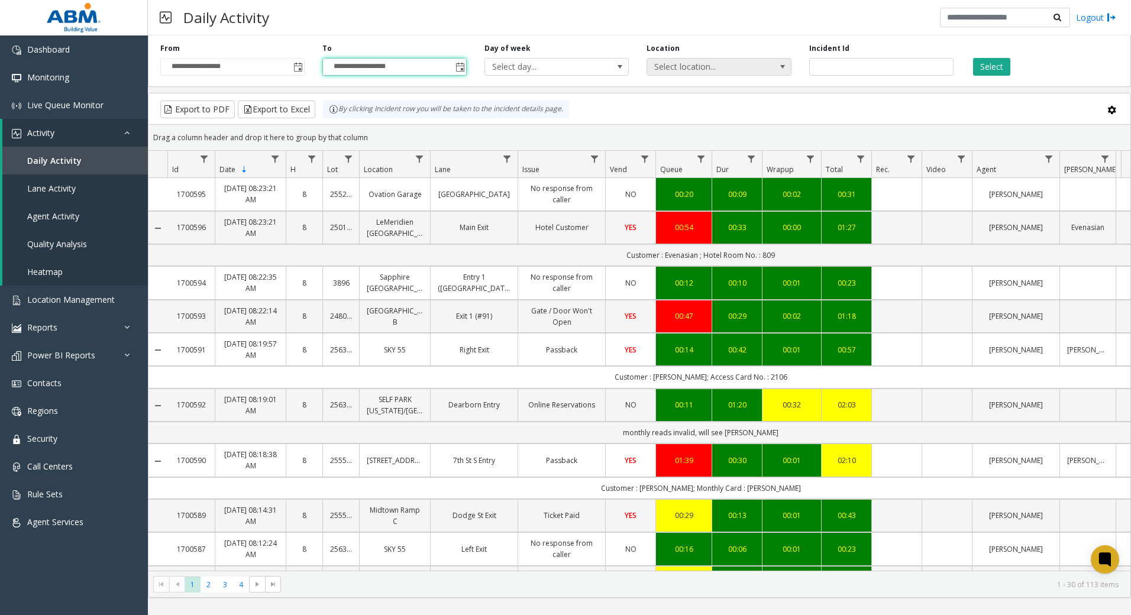
click at [762, 70] on span "Select location..." at bounding box center [704, 67] width 115 height 17
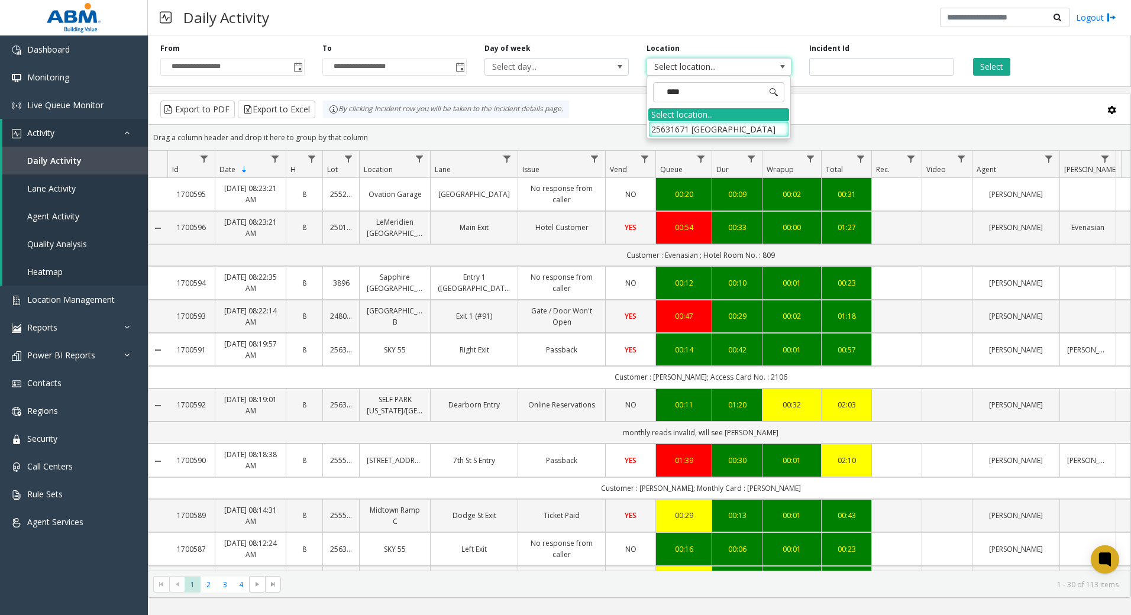
type input "*****"
click at [733, 135] on li "25631671 [GEOGRAPHIC_DATA]" at bounding box center [718, 129] width 141 height 16
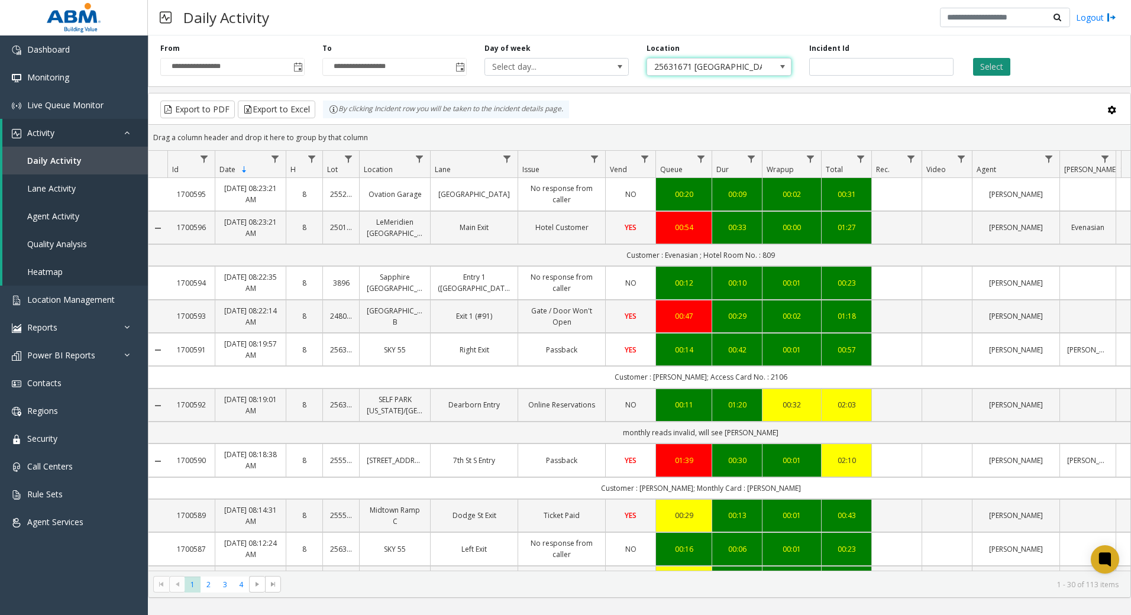
click at [1006, 65] on button "Select" at bounding box center [991, 67] width 37 height 18
